Goal: Find specific page/section: Find specific page/section

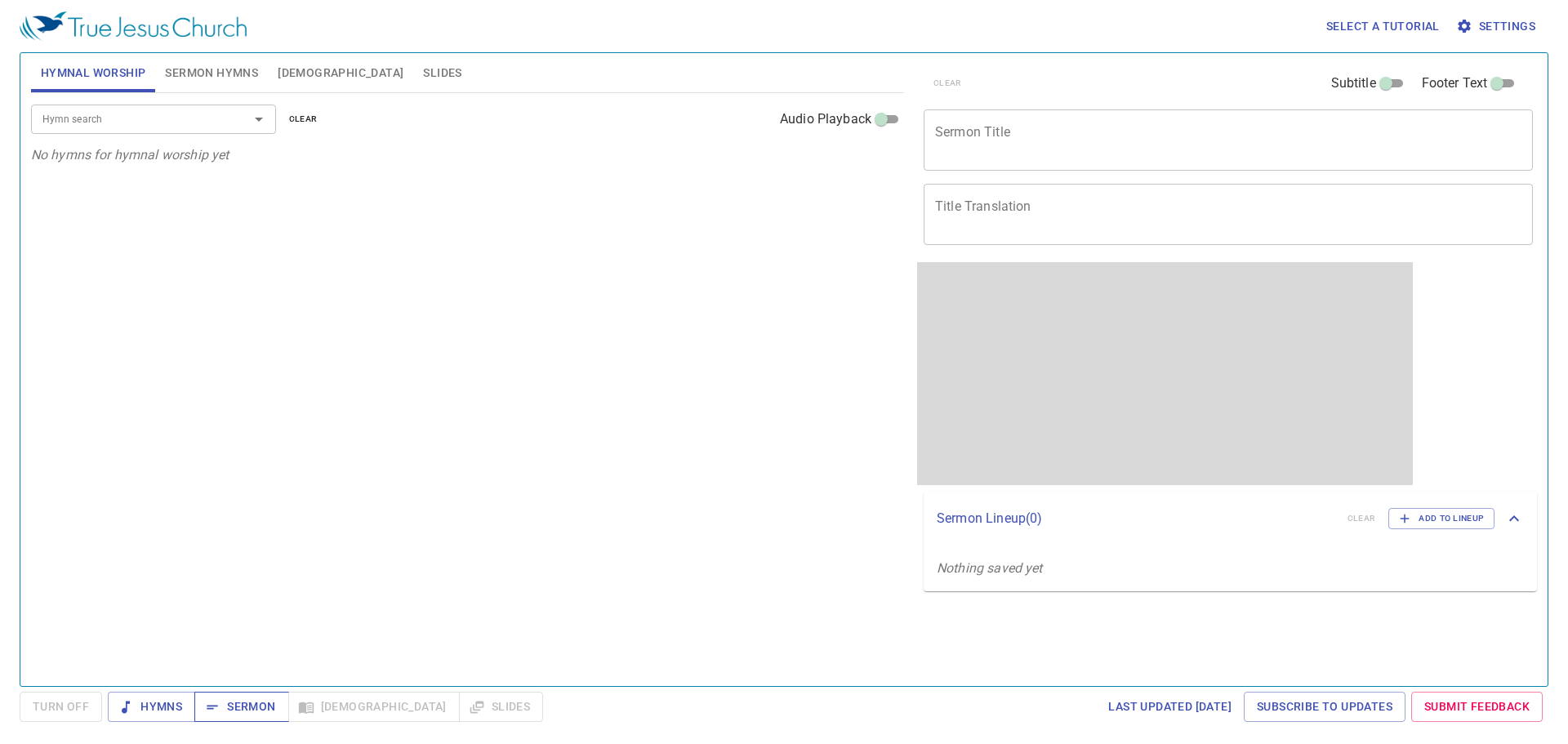
click at [235, 713] on span "Sermon" at bounding box center [240, 706] width 68 height 20
click at [136, 106] on div "Hymn search" at bounding box center [153, 119] width 245 height 28
click at [762, 168] on div "Hymn search Hymn search clear Audio Playback No hymns for hymnal worship yet" at bounding box center [468, 382] width 873 height 579
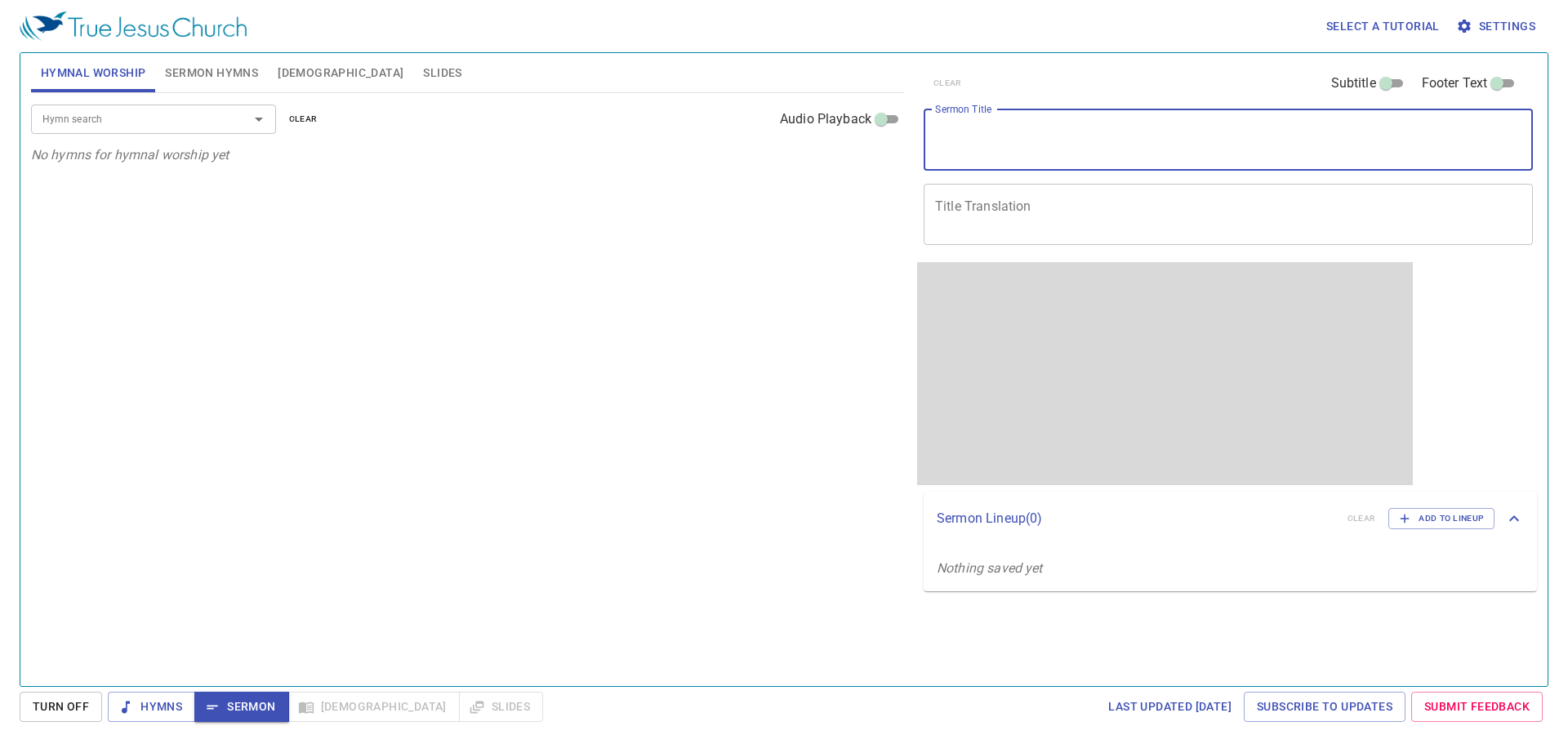
click at [769, 130] on textarea "Sermon Title" at bounding box center [1228, 139] width 586 height 31
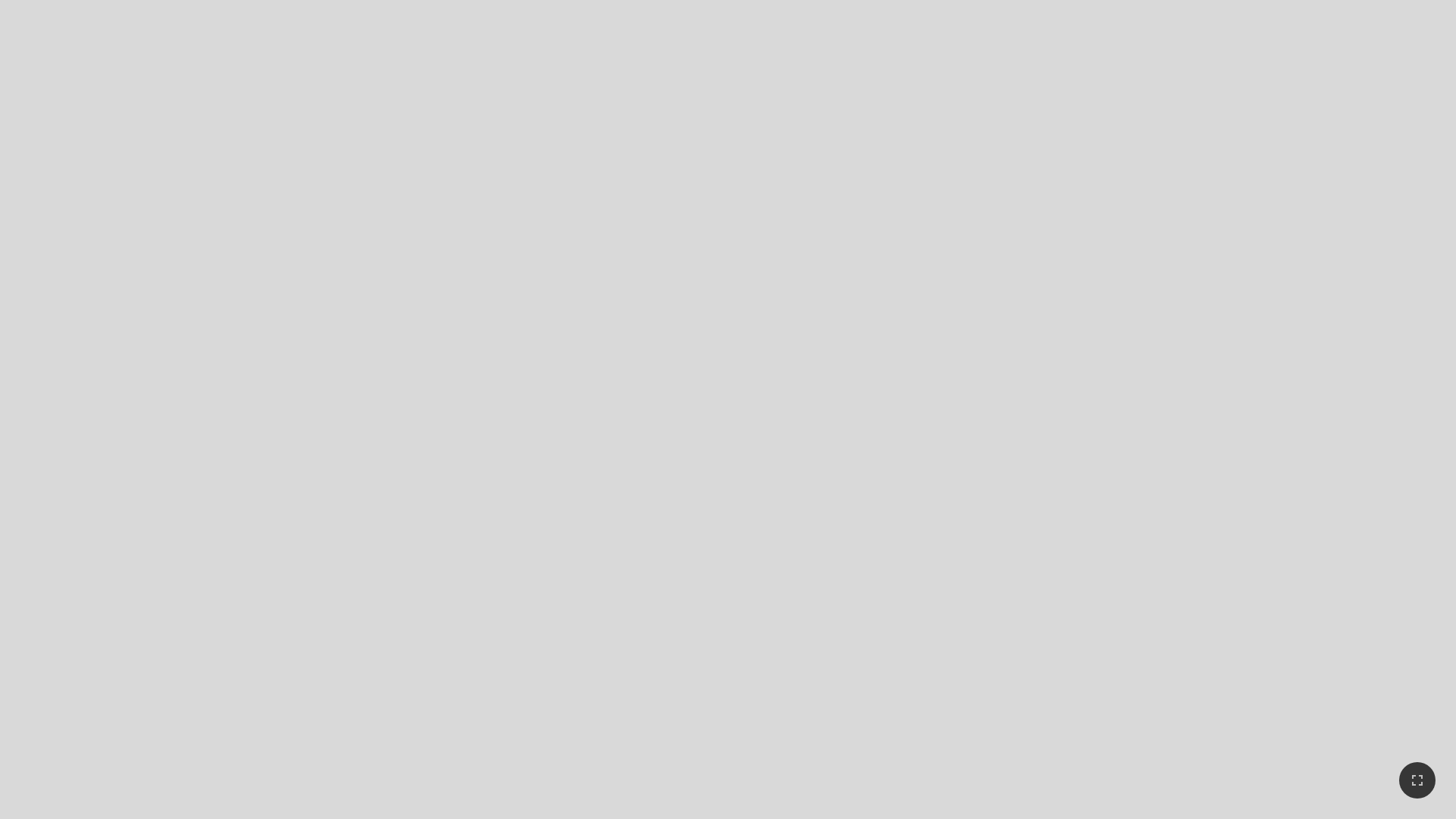
drag, startPoint x: 797, startPoint y: 423, endPoint x: 712, endPoint y: 399, distance: 88.3
click at [1423, 726] on icon "button" at bounding box center [1416, 780] width 18 height 18
click at [1427, 726] on button "button" at bounding box center [1416, 780] width 36 height 36
drag, startPoint x: 479, startPoint y: 477, endPoint x: 473, endPoint y: 472, distance: 7.8
click at [479, 476] on div at bounding box center [728, 468] width 1424 height 40
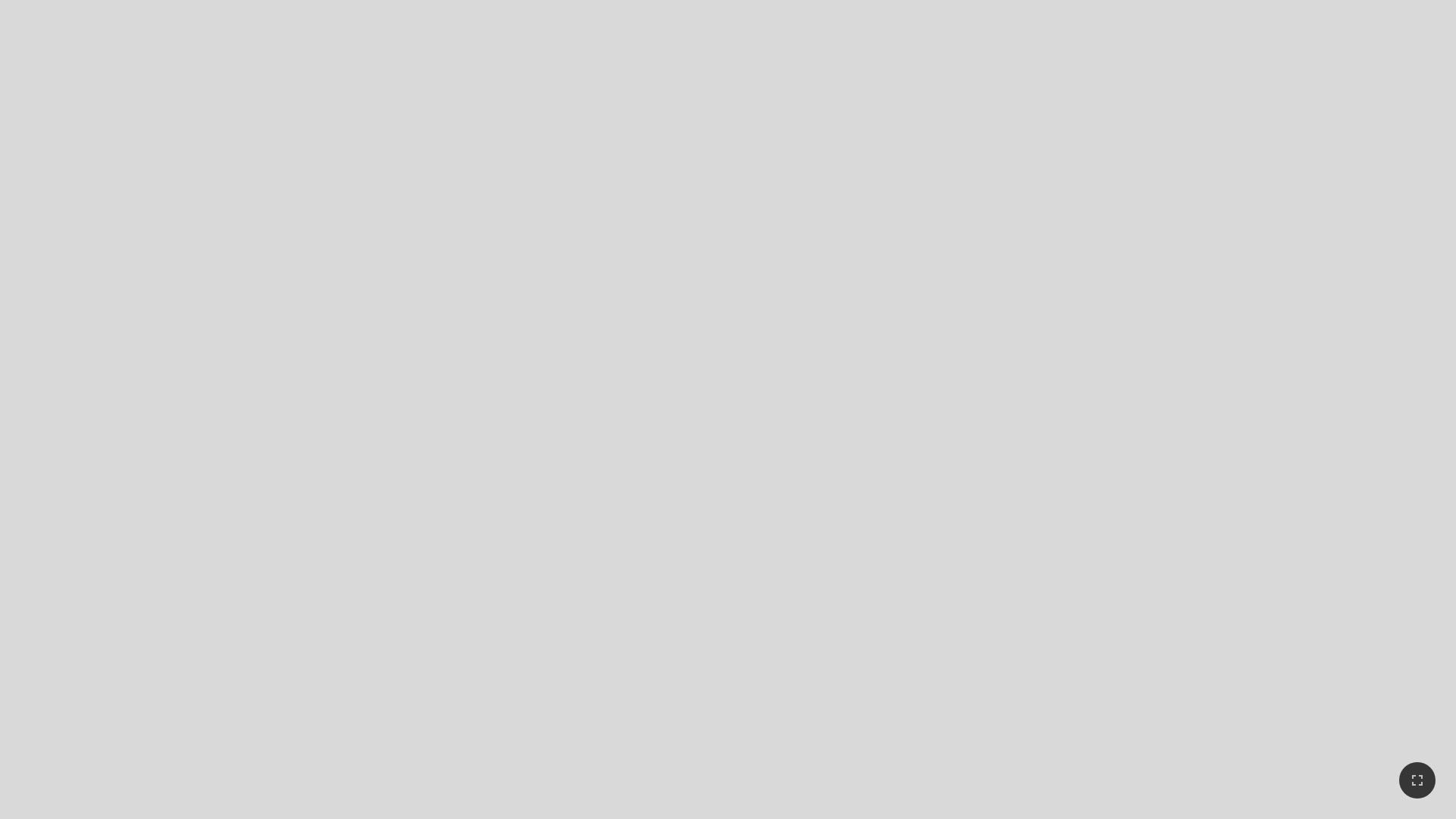
drag, startPoint x: 1257, startPoint y: 513, endPoint x: 1423, endPoint y: 724, distance: 268.5
click at [1281, 649] on div at bounding box center [728, 410] width 1424 height 787
click at [1412, 726] on icon "button" at bounding box center [1417, 781] width 11 height 11
click at [848, 155] on div at bounding box center [728, 252] width 1424 height 394
click at [838, 155] on div at bounding box center [728, 252] width 1424 height 394
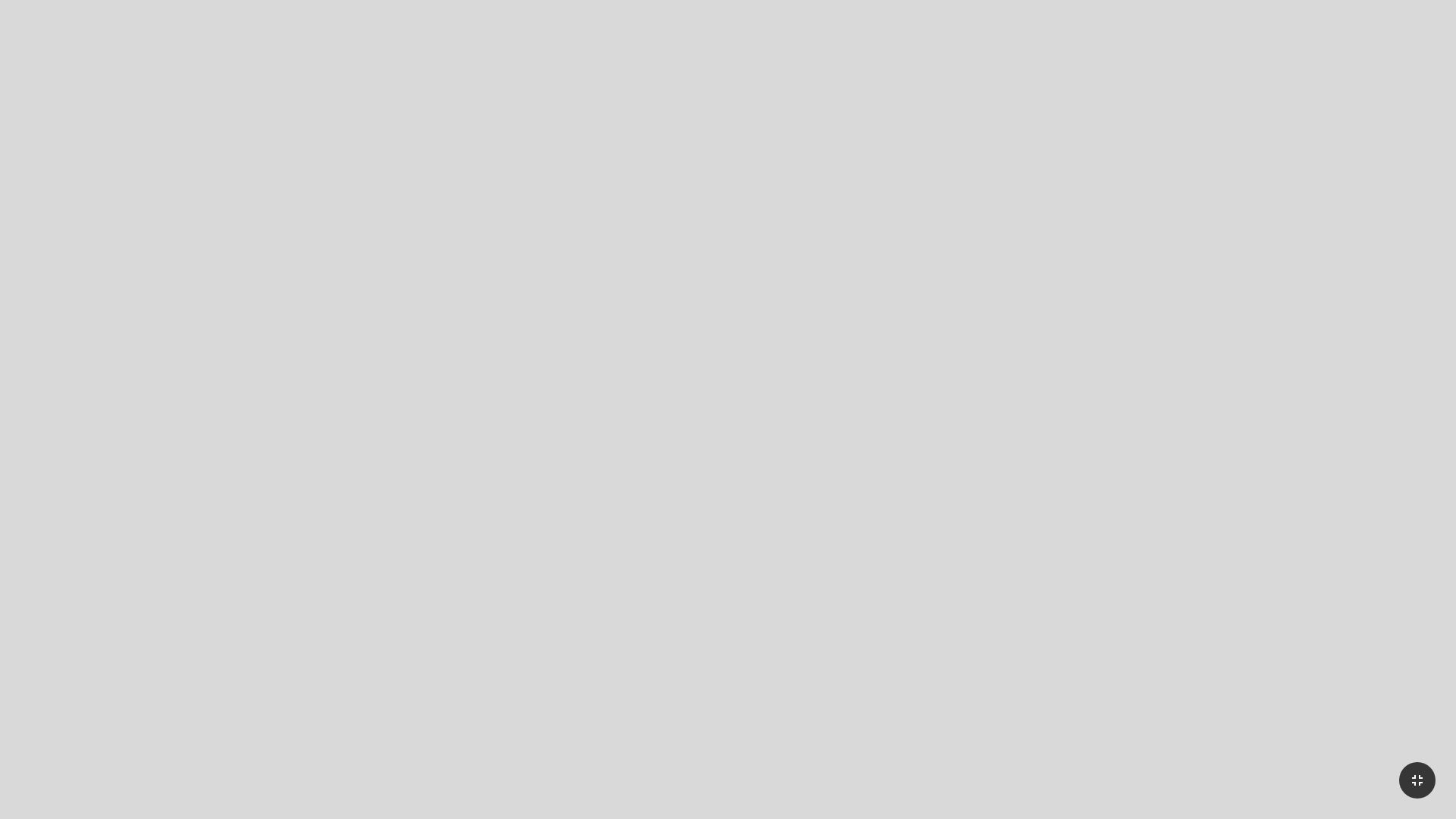
drag, startPoint x: 841, startPoint y: 157, endPoint x: 834, endPoint y: 162, distance: 8.6
click at [1443, 0] on html "Hymnal Worship Hymnal Worship 诗颂崇拜 诗颂崇拜" at bounding box center [728, 0] width 1456 height 0
